Goal: Transaction & Acquisition: Purchase product/service

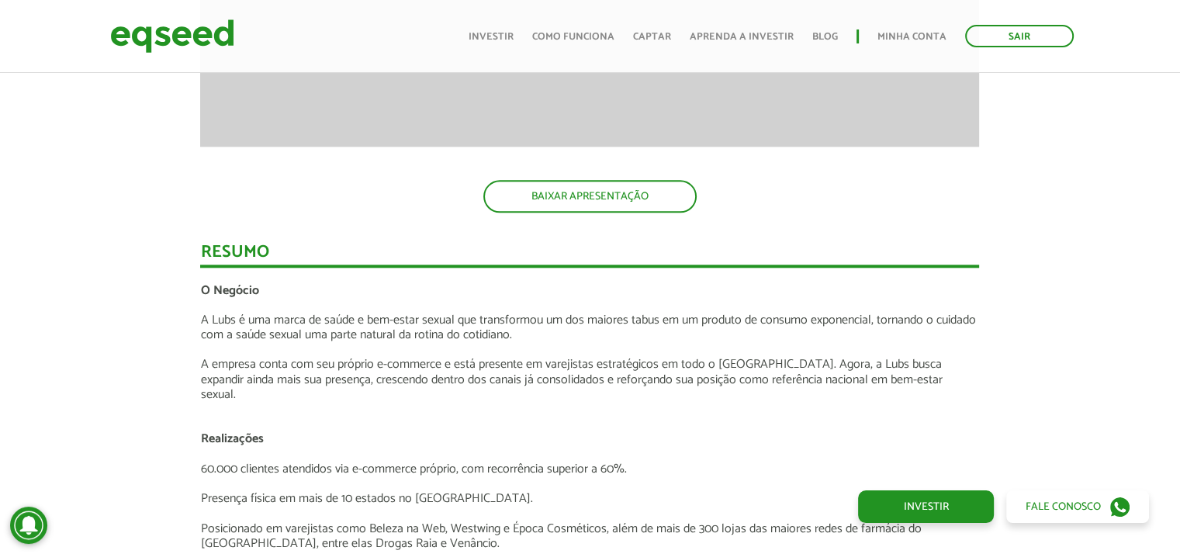
scroll to position [1629, 0]
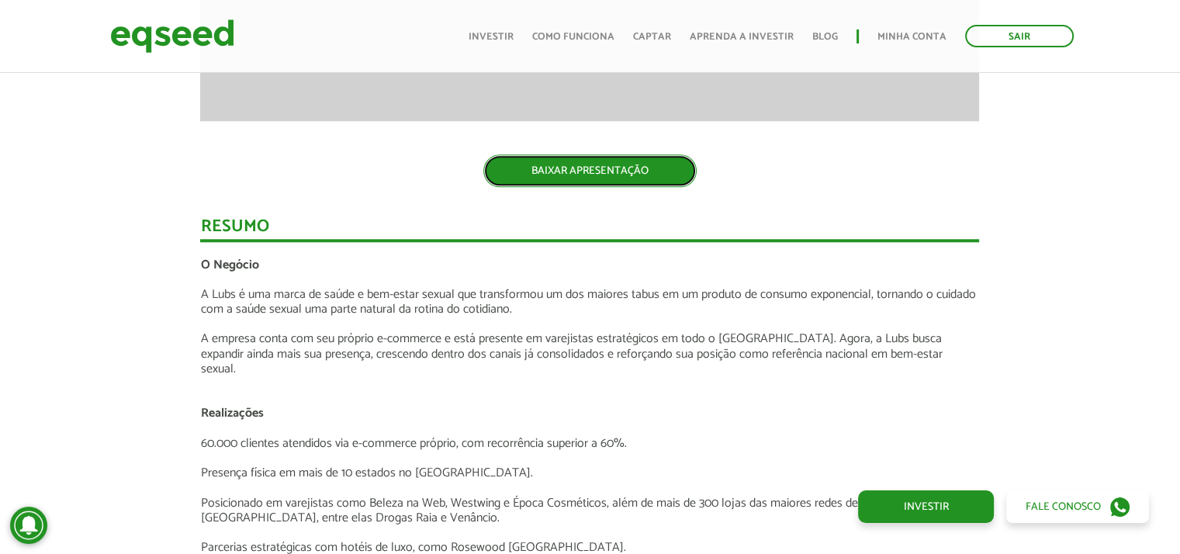
click at [613, 173] on link "BAIXAR APRESENTAÇÃO" at bounding box center [589, 170] width 213 height 33
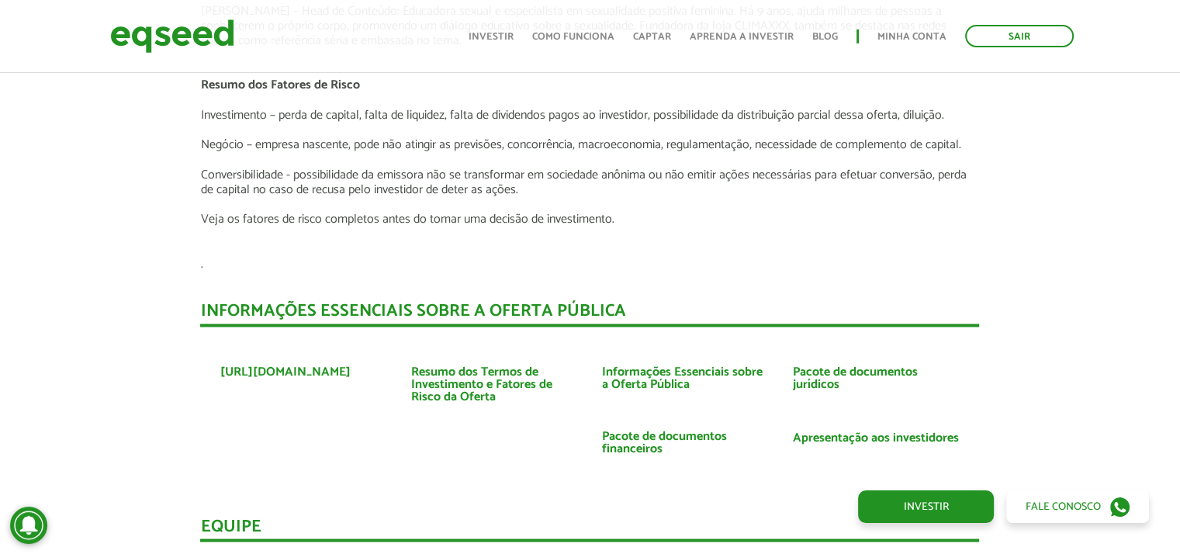
scroll to position [2637, 0]
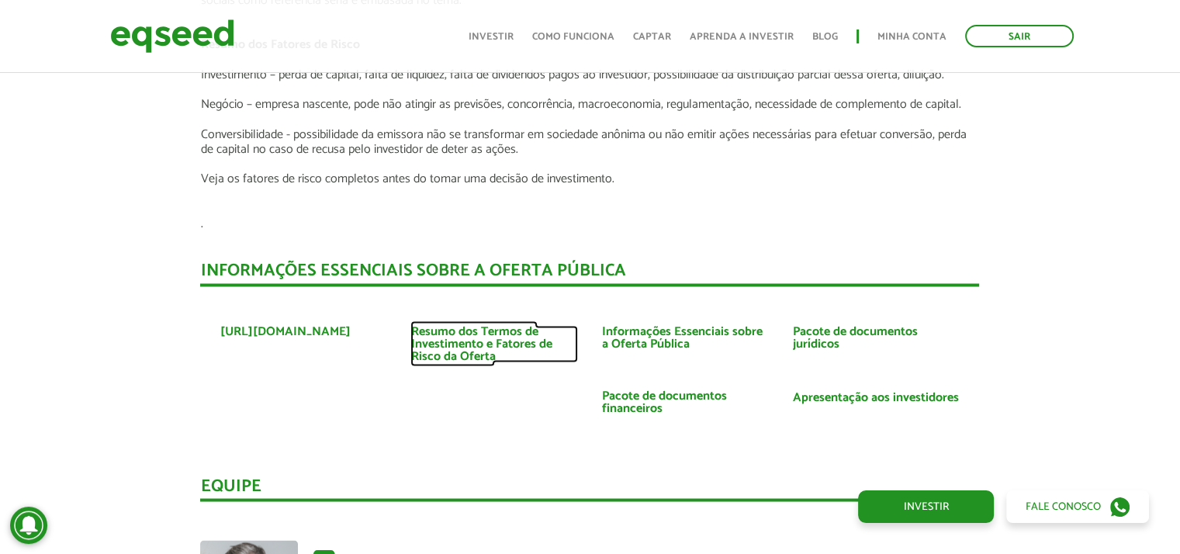
click at [447, 325] on link "Resumo dos Termos de Investimento e Fatores de Risco da Oferta" at bounding box center [494, 343] width 168 height 37
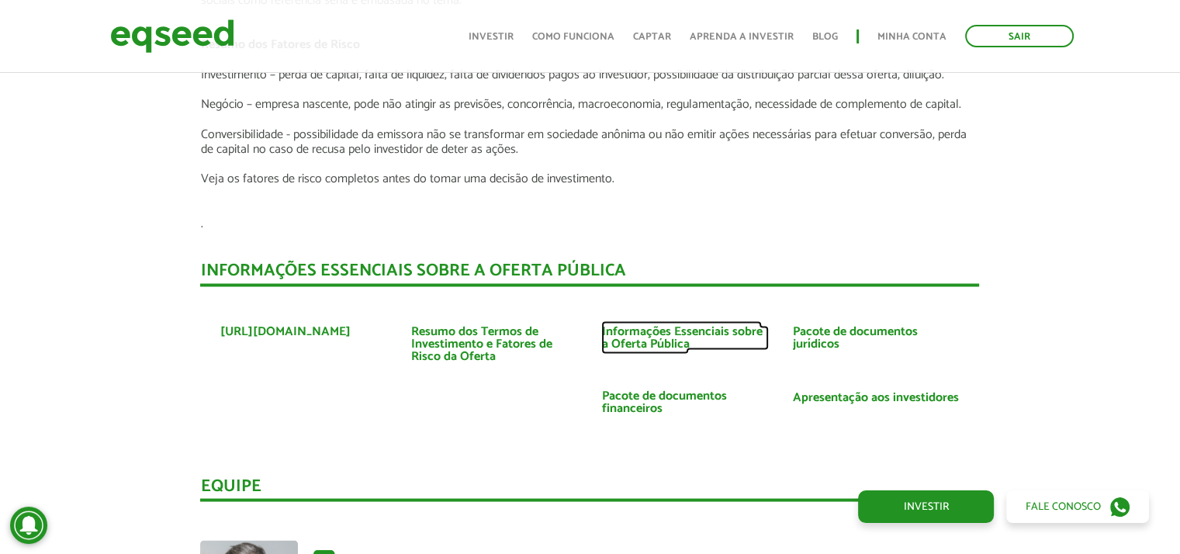
click at [644, 325] on link "Informações Essenciais sobre a Oferta Pública" at bounding box center [685, 337] width 168 height 25
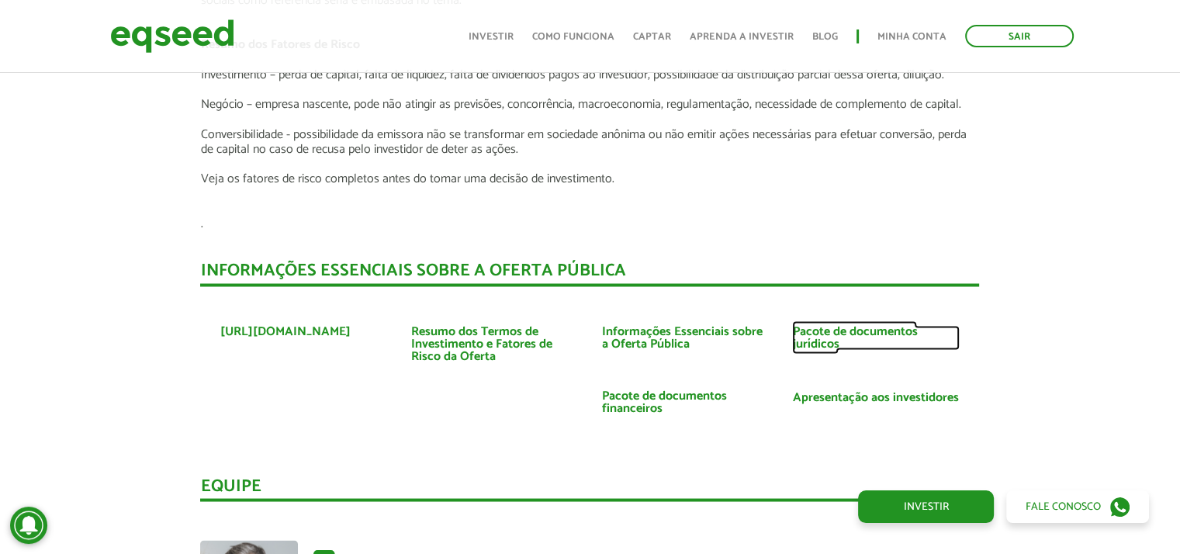
click at [852, 325] on link "Pacote de documentos jurídicos" at bounding box center [876, 337] width 168 height 25
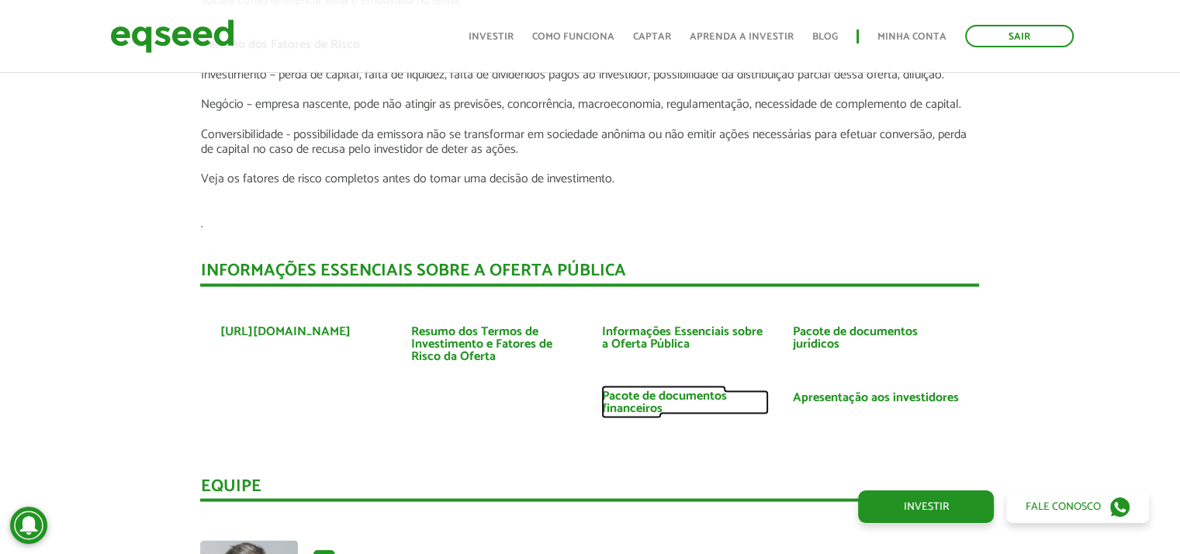
click at [658, 389] on link "Pacote de documentos financeiros" at bounding box center [685, 401] width 168 height 25
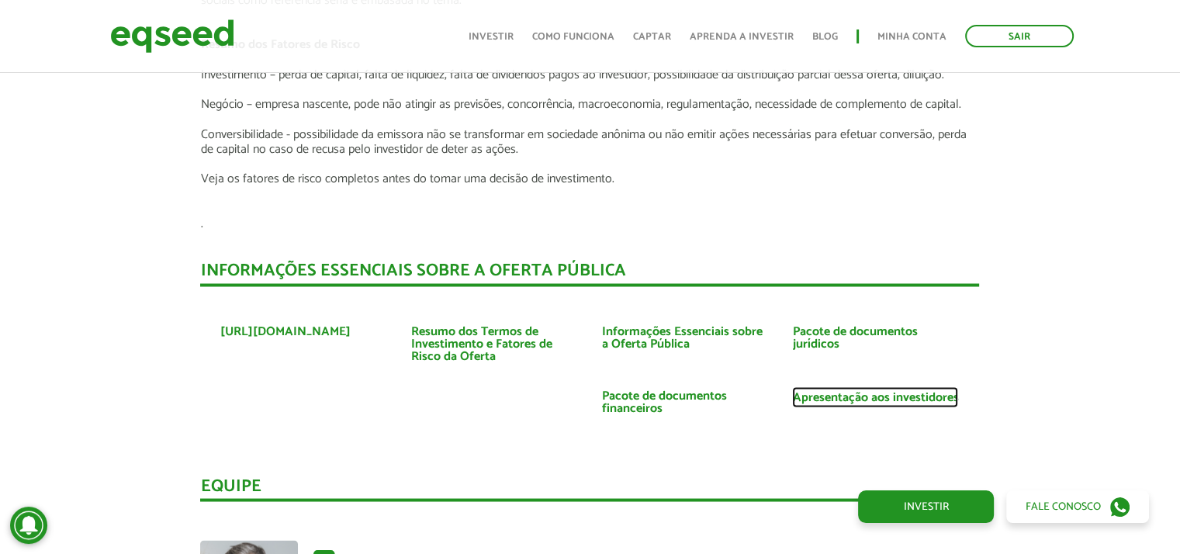
click at [872, 391] on link "Apresentação aos investidores" at bounding box center [875, 397] width 166 height 12
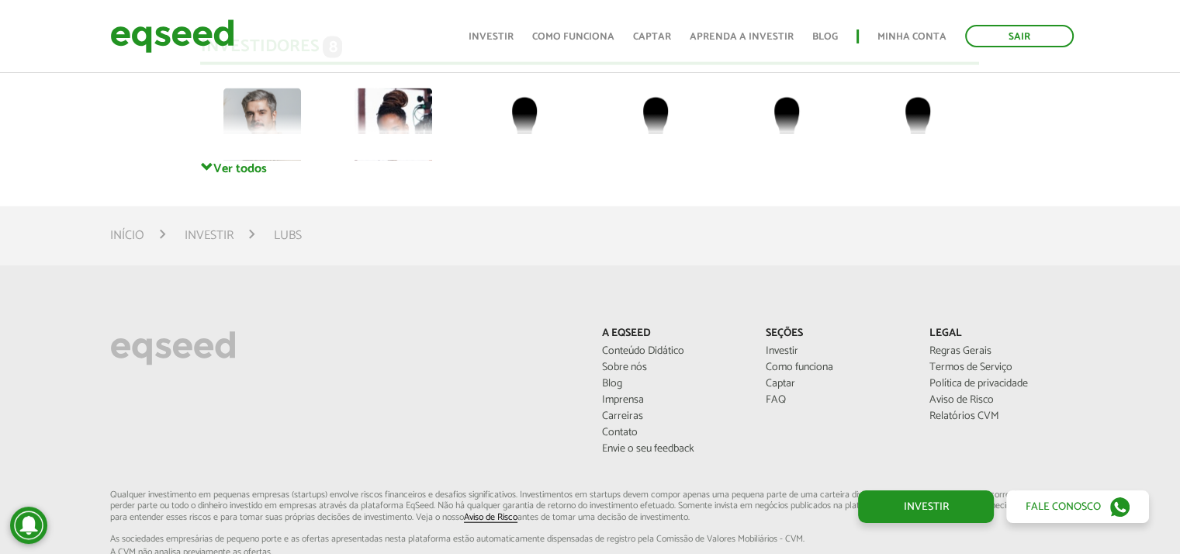
scroll to position [3567, 0]
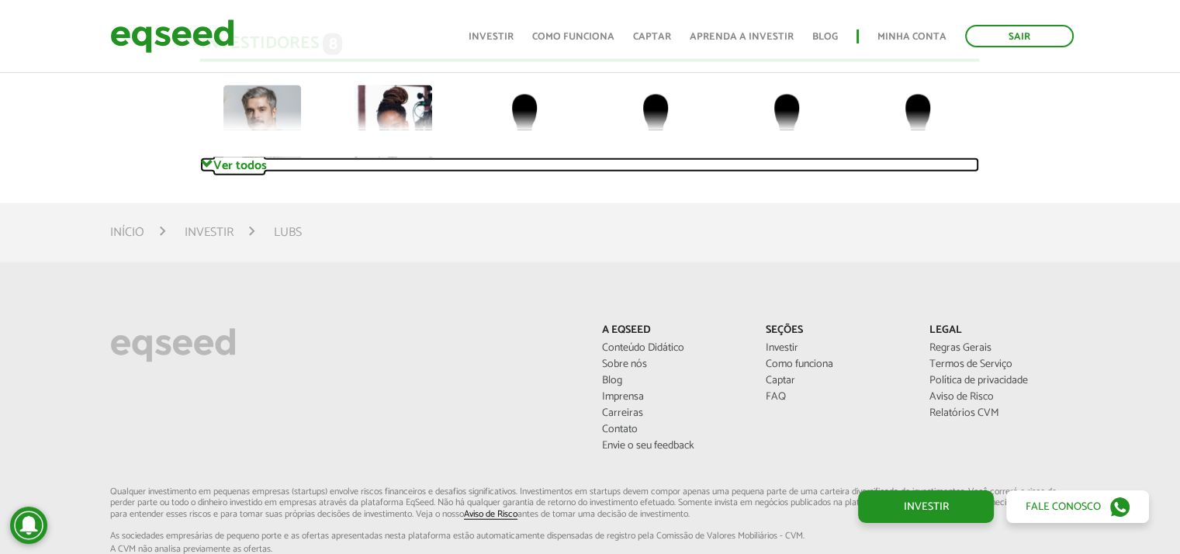
click at [201, 158] on span at bounding box center [206, 164] width 12 height 12
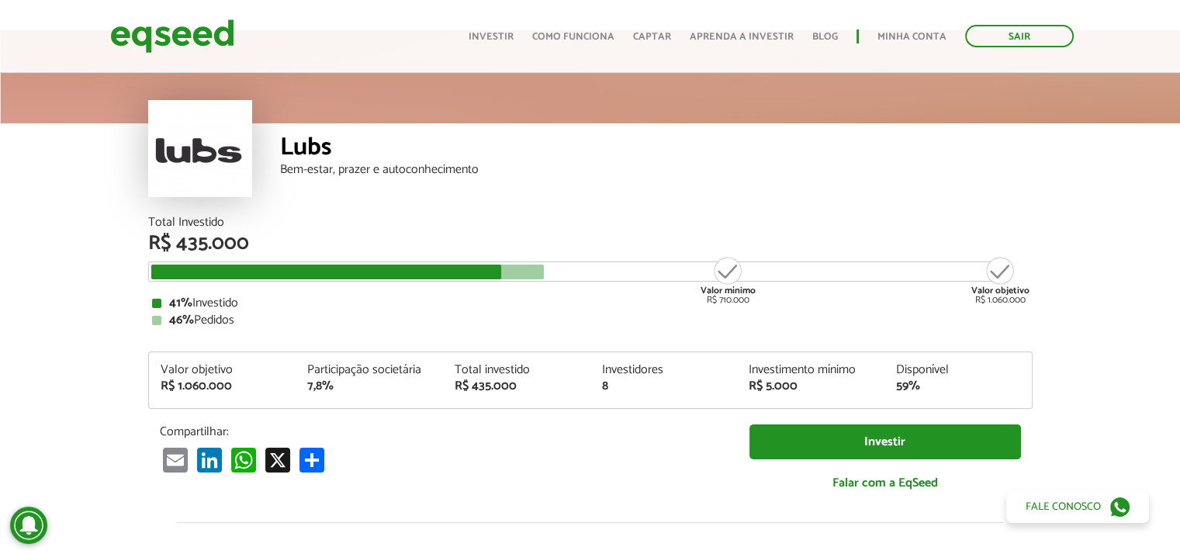
scroll to position [78, 0]
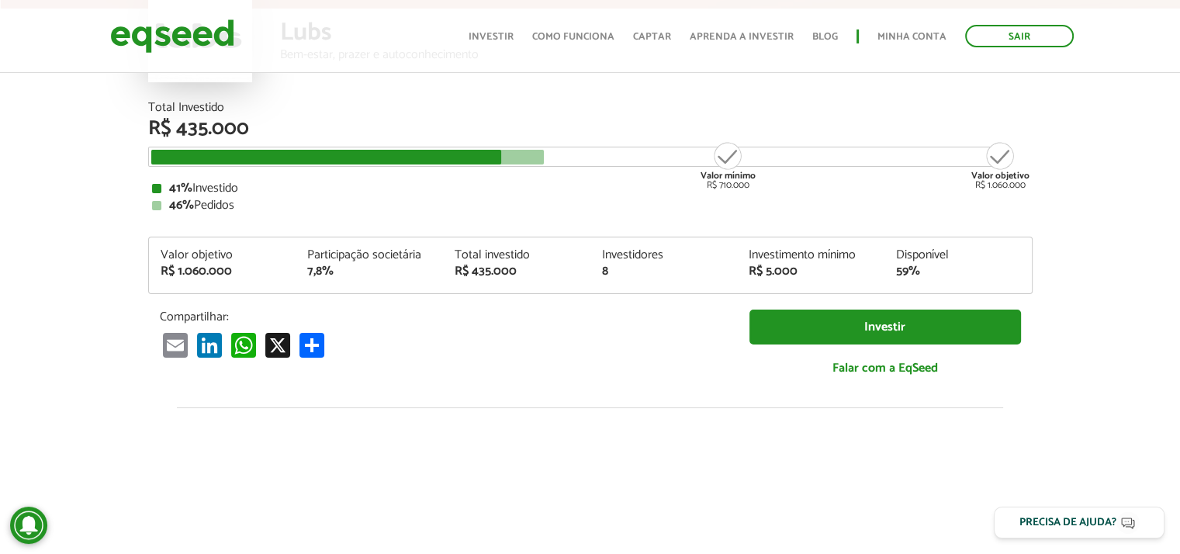
scroll to position [155, 0]
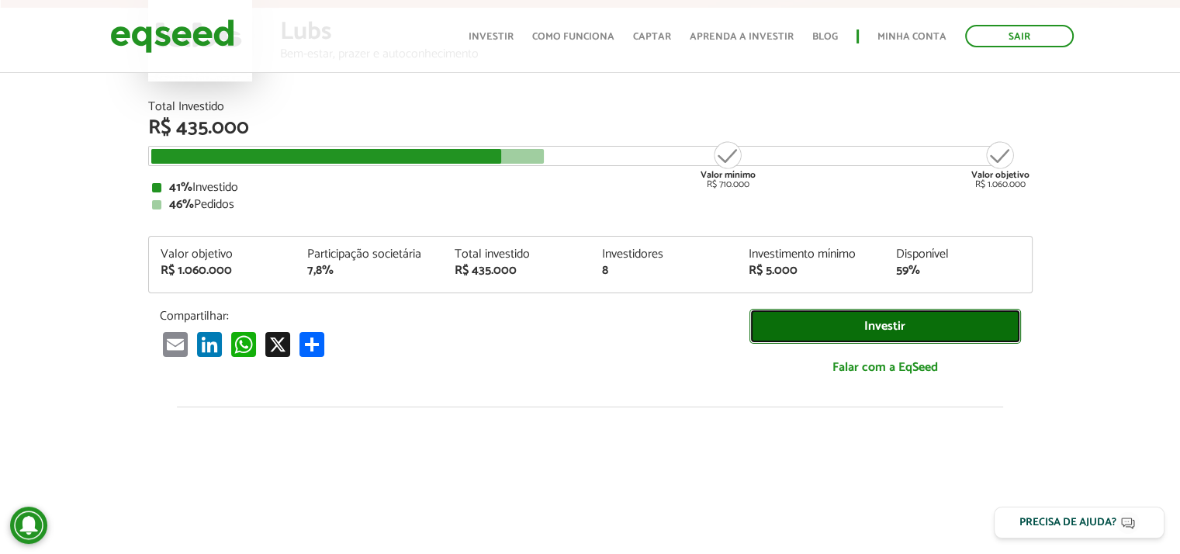
click at [860, 315] on link "Investir" at bounding box center [884, 326] width 271 height 35
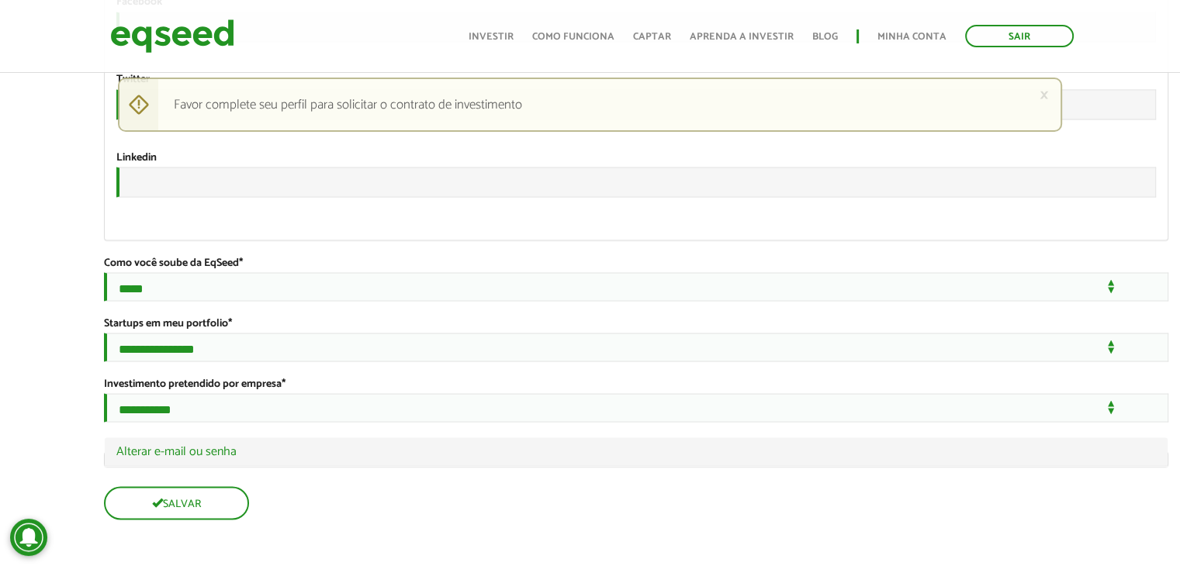
scroll to position [2984, 0]
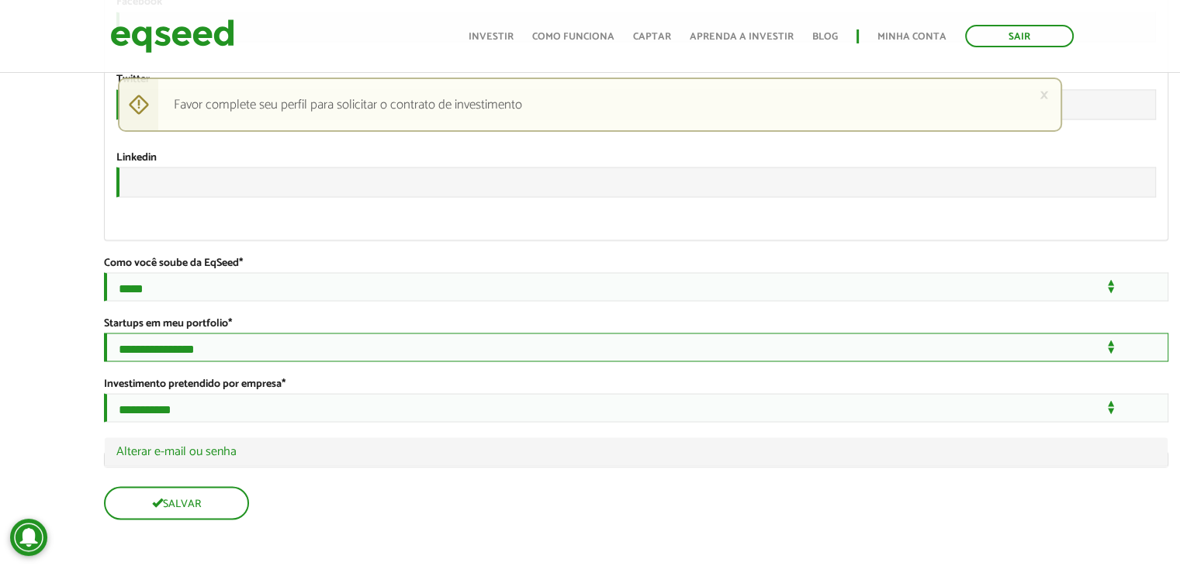
click at [1111, 337] on select "**********" at bounding box center [636, 347] width 1064 height 29
select select "***"
click at [104, 333] on select "**********" at bounding box center [636, 347] width 1064 height 29
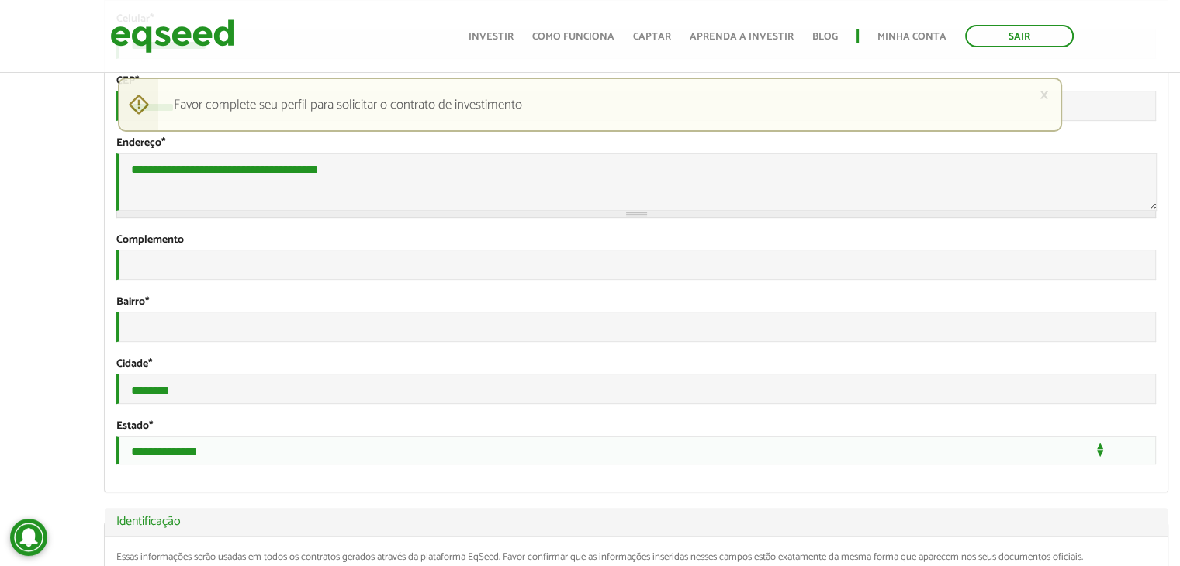
scroll to position [620, 0]
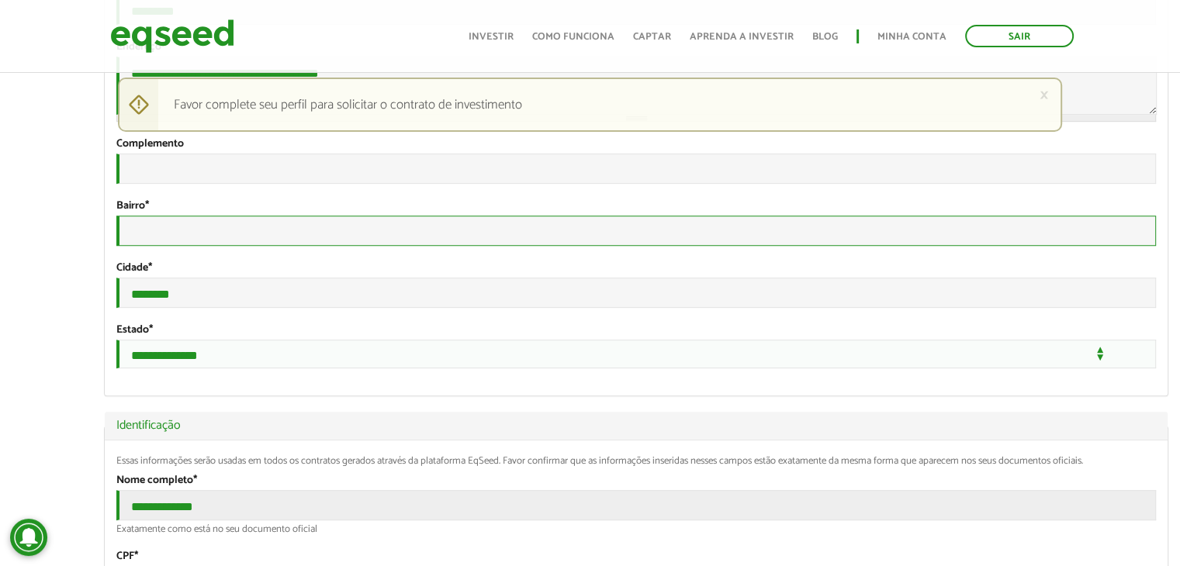
click at [180, 246] on input "Bairro *" at bounding box center [635, 231] width 1039 height 30
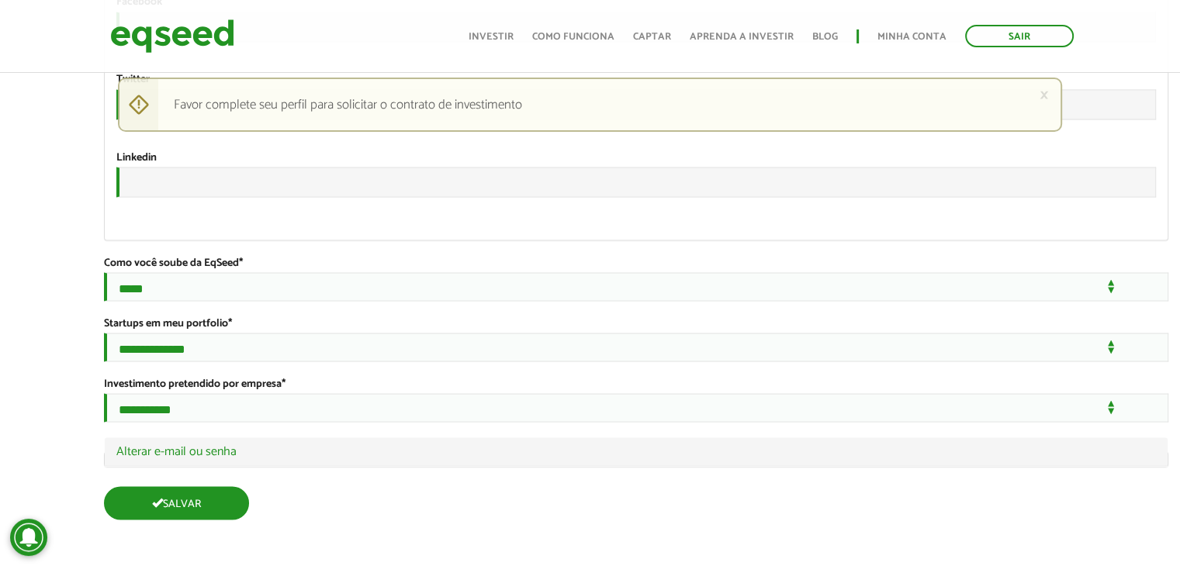
type input "******"
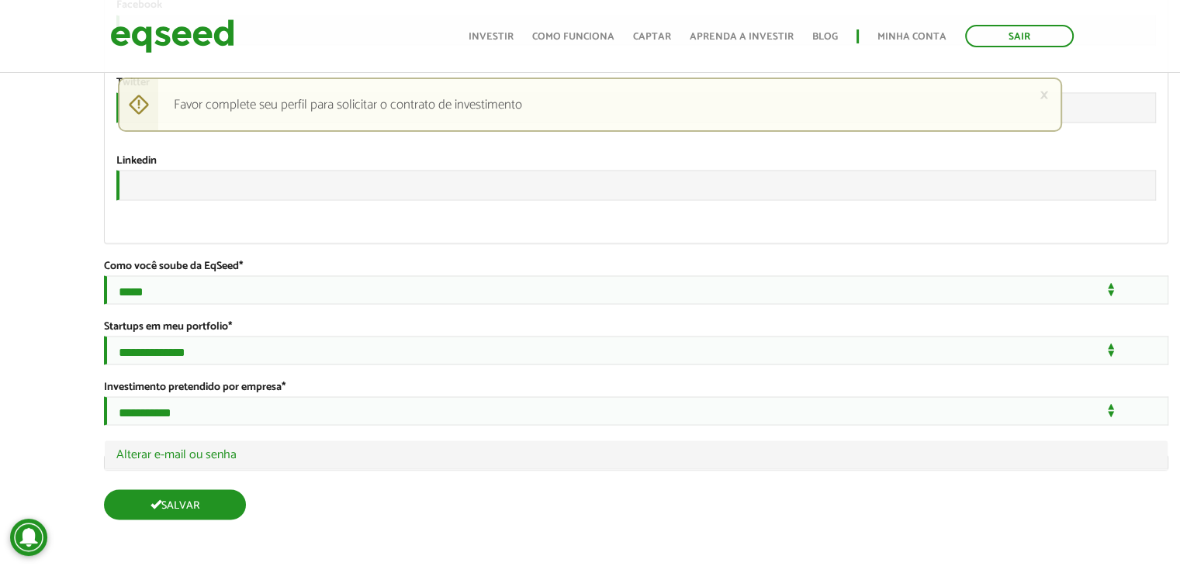
scroll to position [2981, 0]
click at [167, 497] on button "Salvar" at bounding box center [175, 504] width 142 height 30
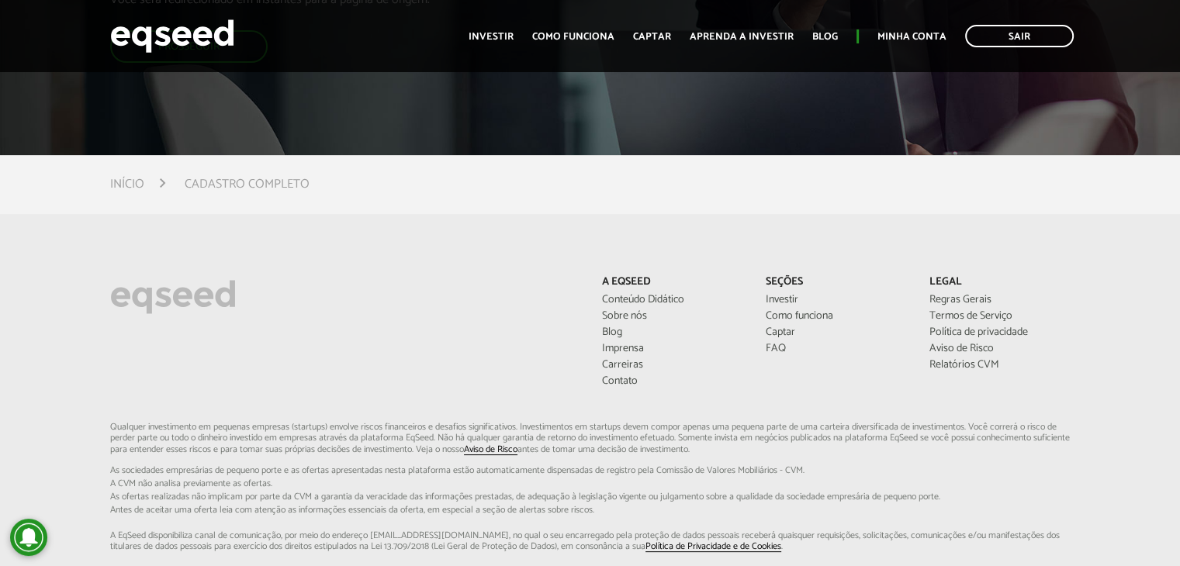
scroll to position [233, 0]
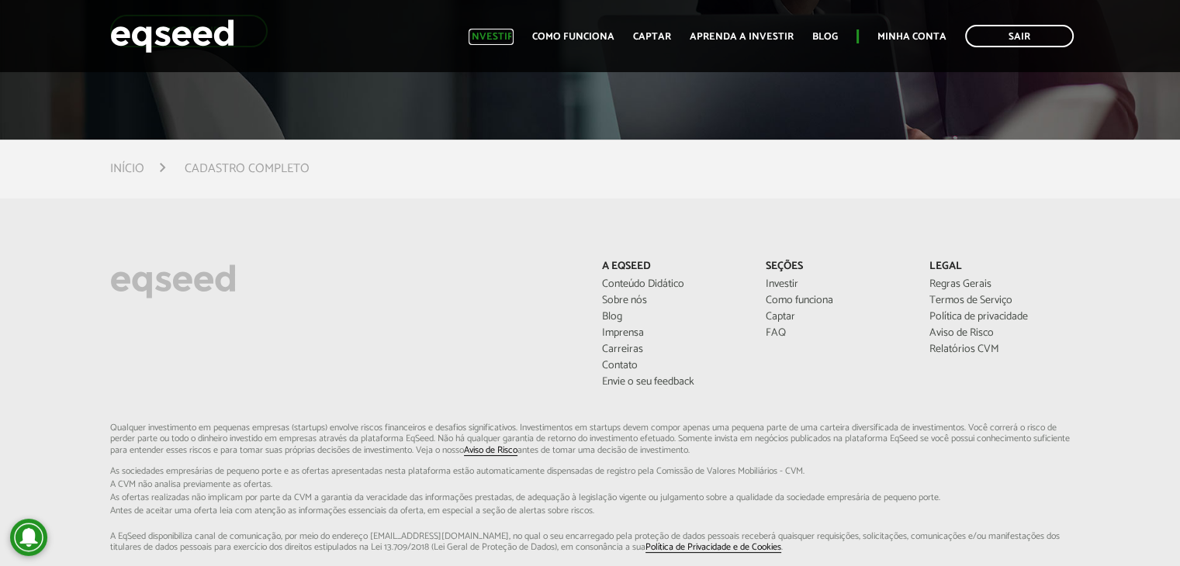
click at [501, 35] on link "Investir" at bounding box center [490, 37] width 45 height 10
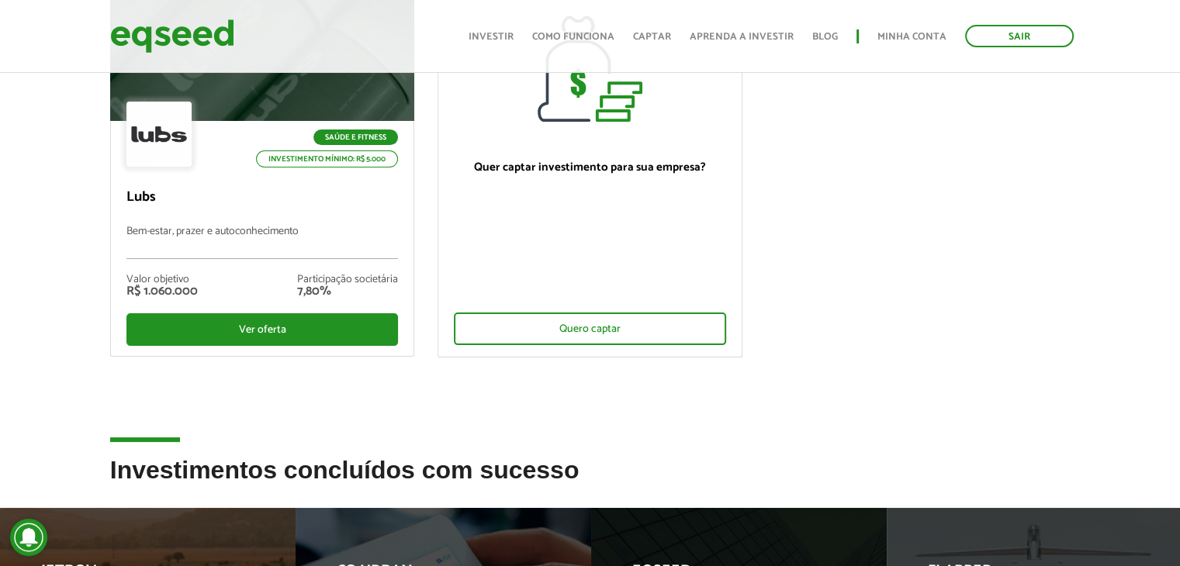
scroll to position [233, 0]
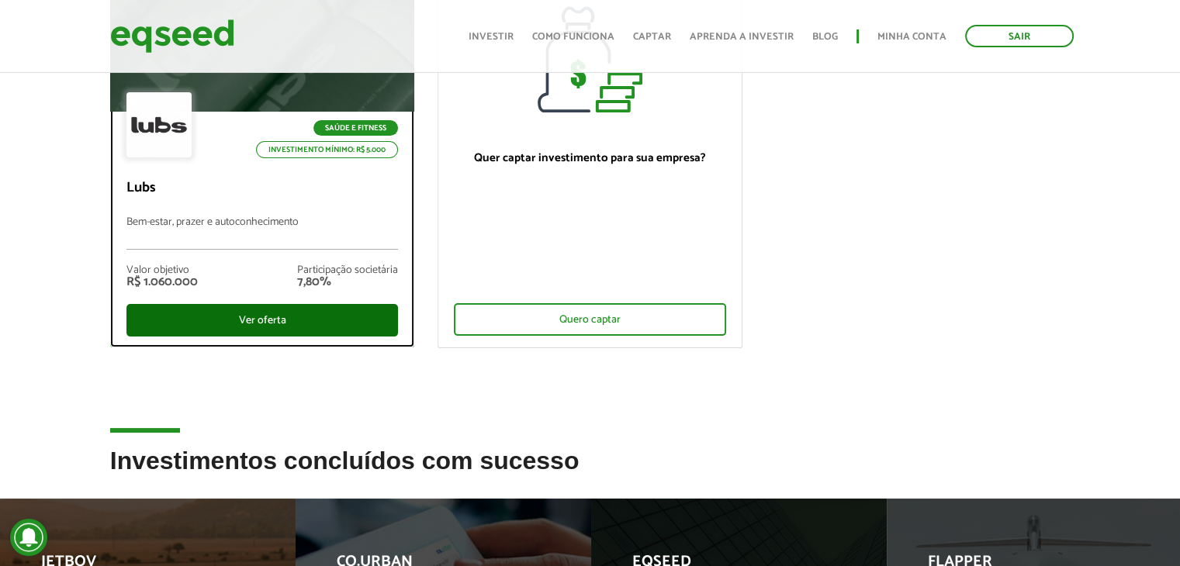
click at [257, 321] on div "Ver oferta" at bounding box center [262, 320] width 272 height 33
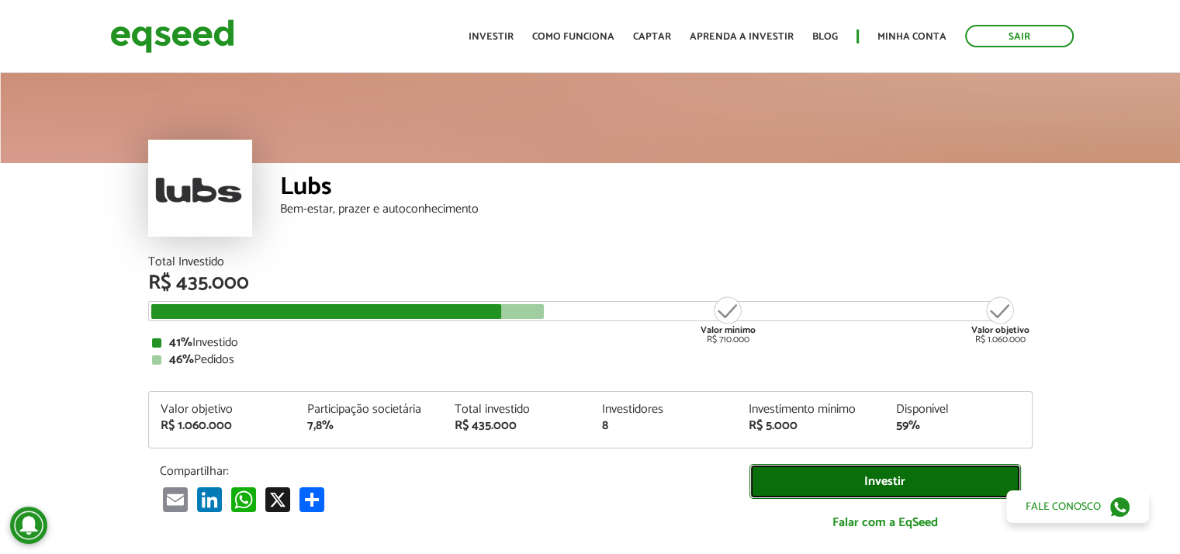
click at [881, 478] on link "Investir" at bounding box center [884, 481] width 271 height 35
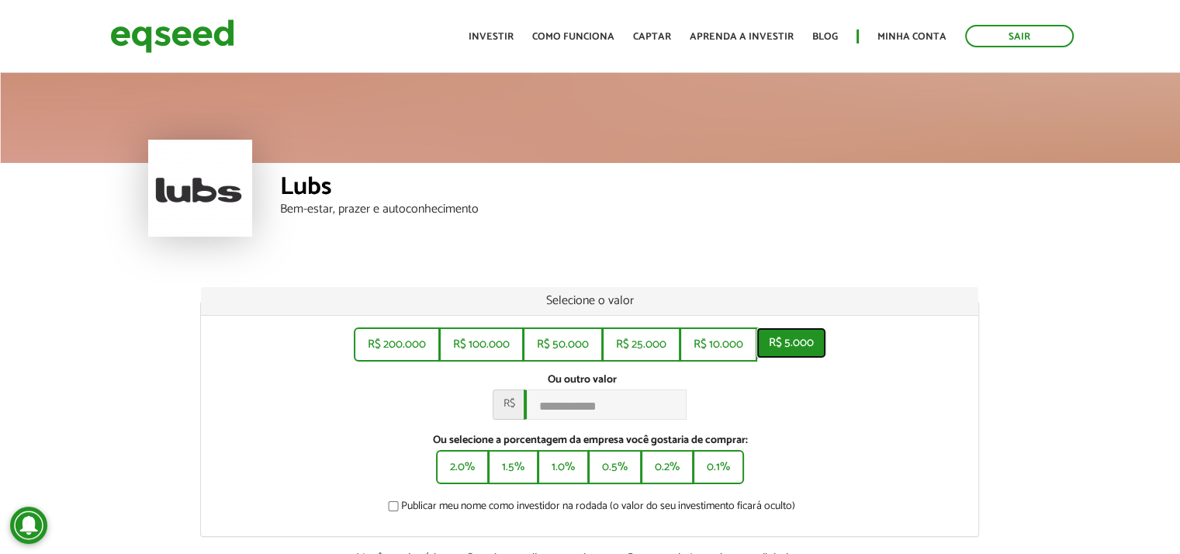
click at [790, 343] on button "R$ 5.000" at bounding box center [791, 342] width 70 height 31
type input "*****"
click at [949, 407] on div "Ou outro valor * R$ *****" at bounding box center [589, 396] width 754 height 47
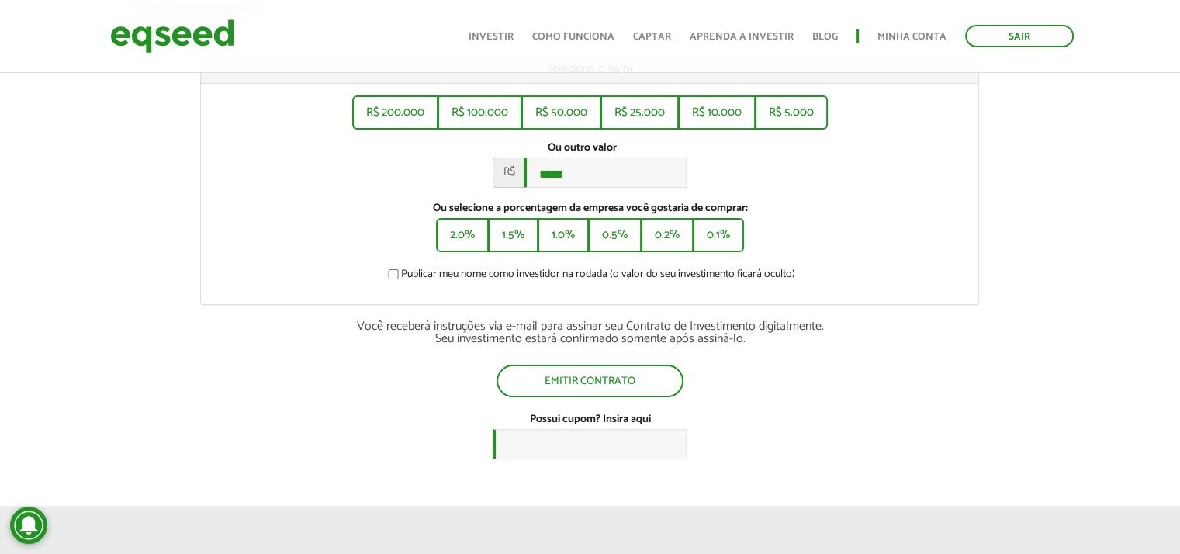
scroll to position [233, 0]
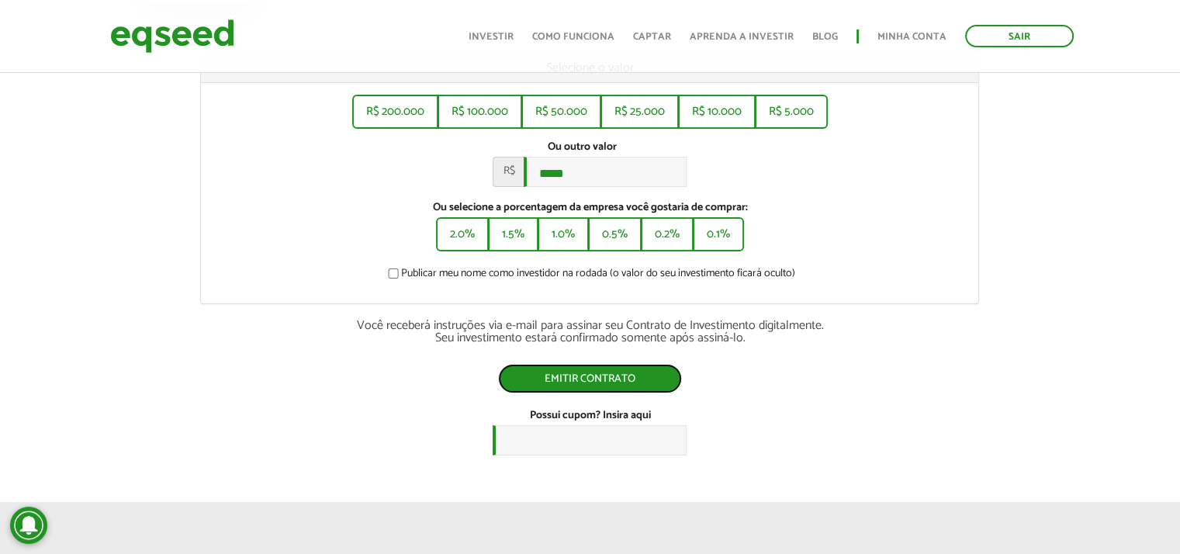
click at [591, 387] on button "Emitir contrato" at bounding box center [590, 378] width 184 height 29
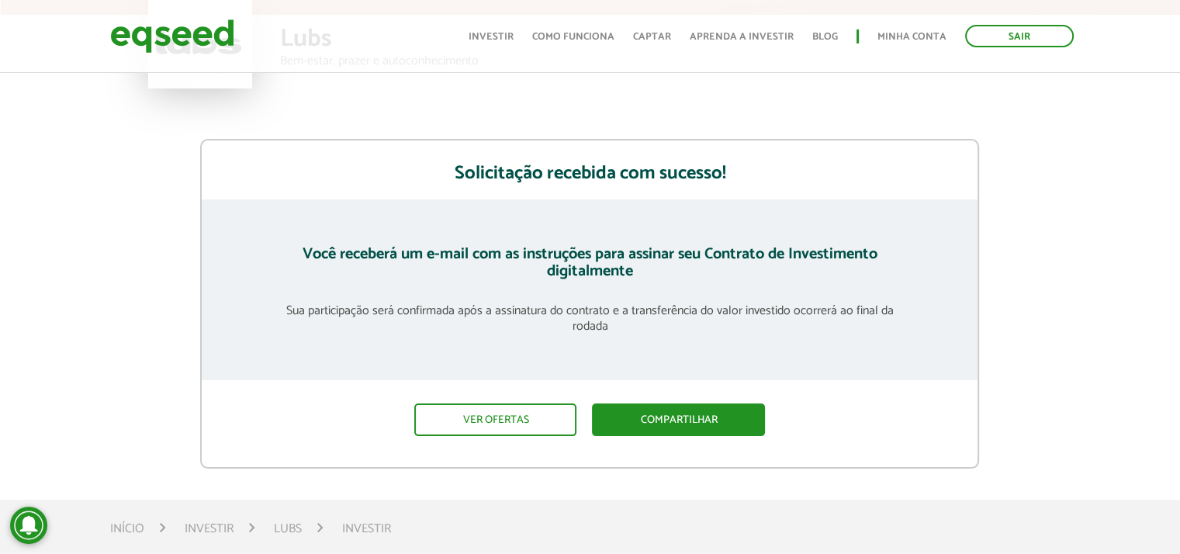
scroll to position [155, 0]
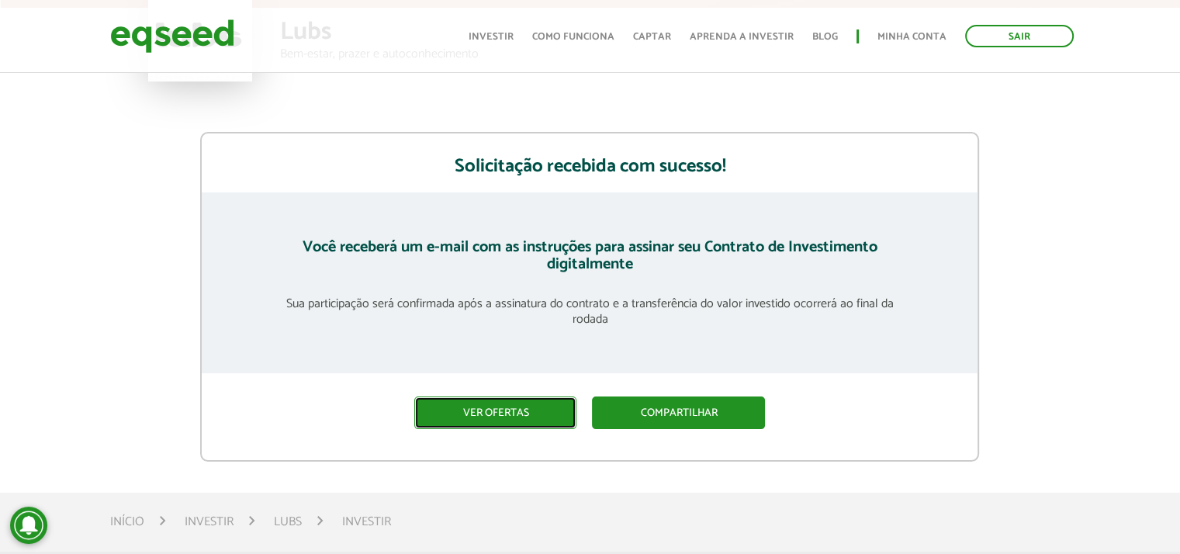
click at [507, 408] on link "Ver ofertas" at bounding box center [495, 412] width 162 height 33
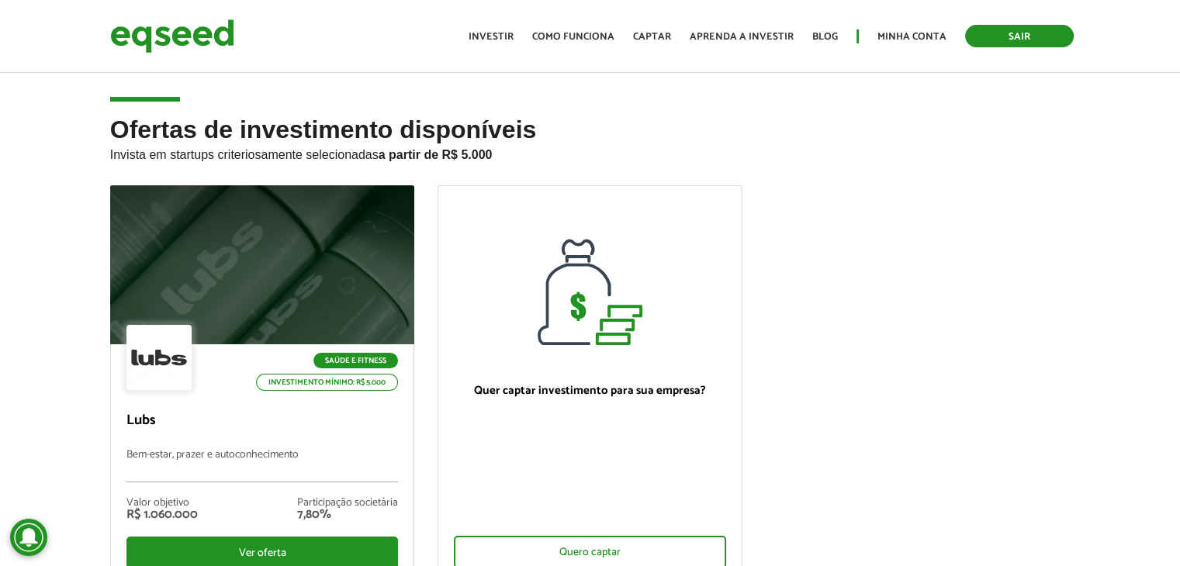
click at [1027, 35] on link "Sair" at bounding box center [1019, 36] width 109 height 22
